Goal: Obtain resource: Download file/media

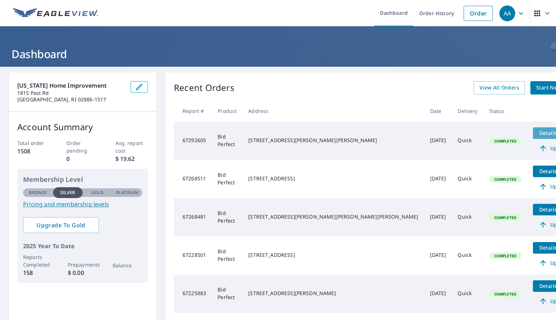
click at [537, 131] on span "Details" at bounding box center [548, 132] width 22 height 7
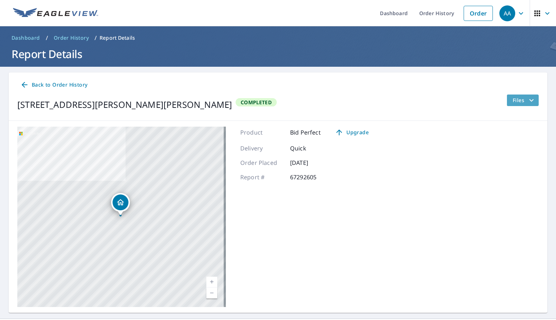
click at [527, 99] on icon "filesDropdownBtn-67292605" at bounding box center [531, 100] width 9 height 9
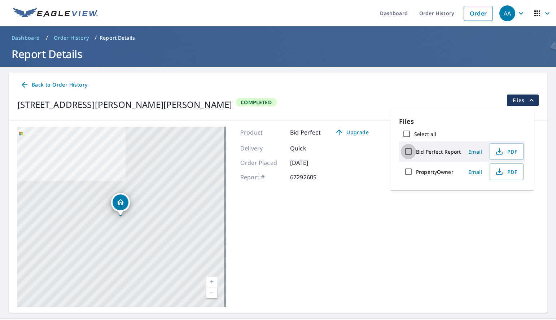
click at [408, 150] on input "Bid Perfect Report" at bounding box center [408, 151] width 15 height 15
checkbox input "true"
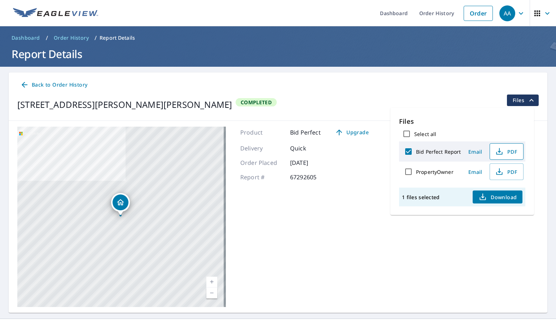
click at [502, 151] on icon "button" at bounding box center [499, 151] width 9 height 9
click at [349, 16] on ul "Dashboard Order History Order" at bounding box center [299, 13] width 394 height 26
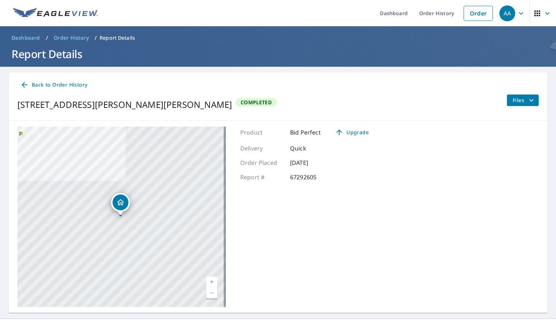
click at [529, 100] on icon "filesDropdownBtn-67292605" at bounding box center [531, 100] width 4 height 3
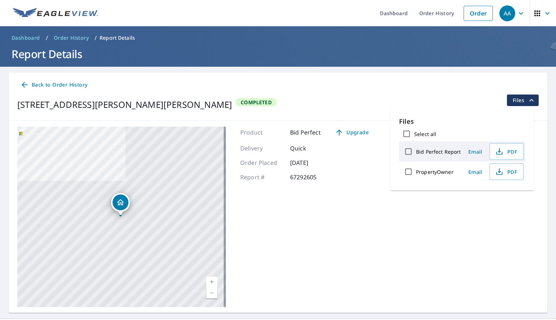
click at [474, 152] on span "Email" at bounding box center [474, 151] width 17 height 7
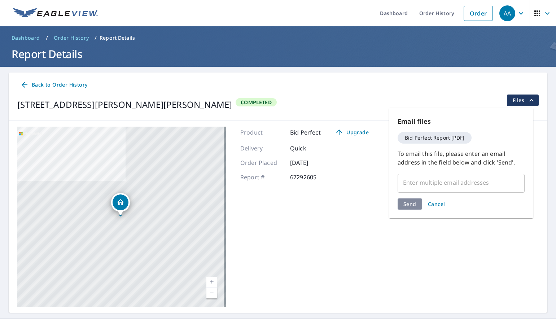
click at [415, 181] on input "text" at bounding box center [456, 183] width 110 height 14
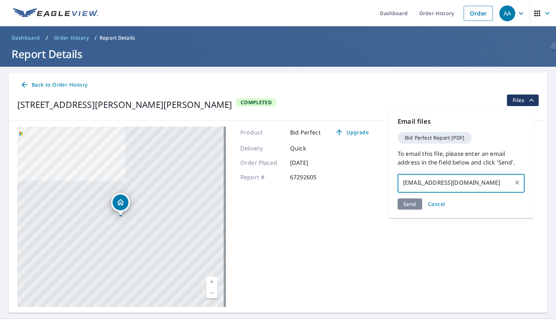
type input "[EMAIL_ADDRESS][DOMAIN_NAME]"
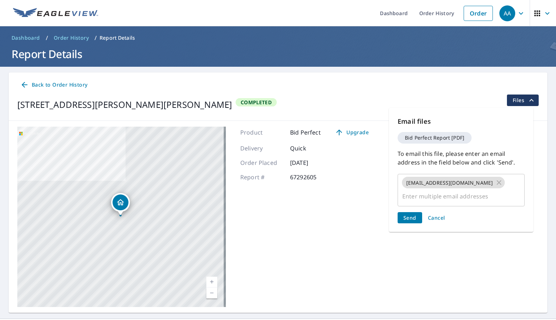
click at [405, 212] on div "Send Cancel" at bounding box center [460, 217] width 127 height 11
click at [411, 214] on span "Send" at bounding box center [409, 217] width 13 height 7
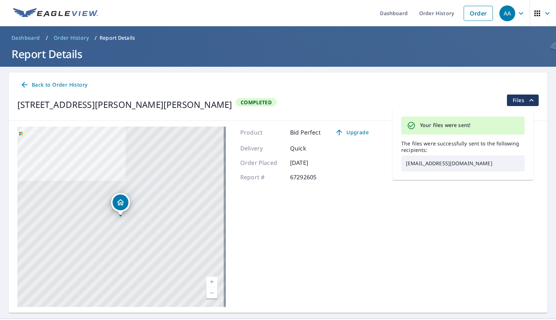
click at [352, 90] on div "Back to Order History" at bounding box center [277, 84] width 521 height 13
